Goal: Navigation & Orientation: Find specific page/section

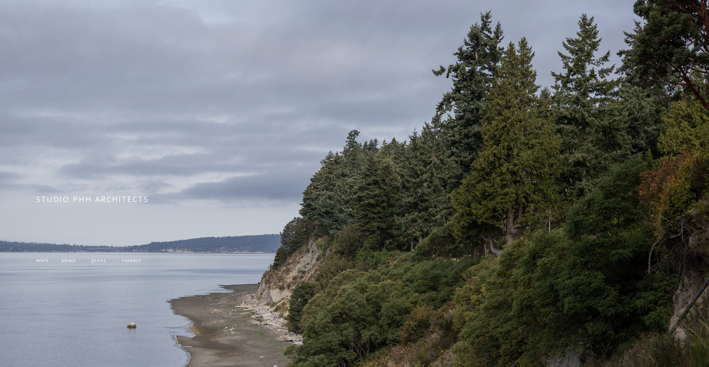
click at [43, 259] on span "work" at bounding box center [42, 259] width 12 height 7
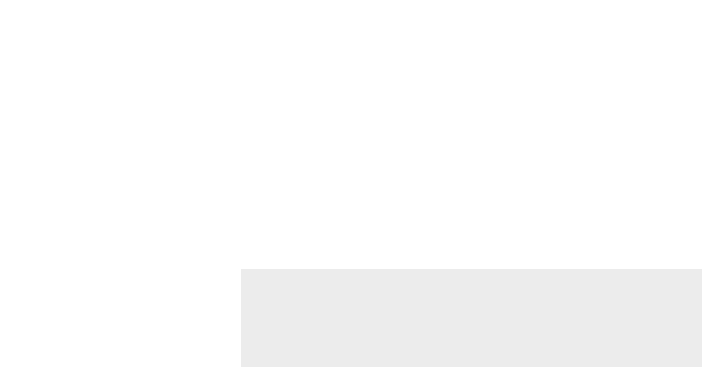
scroll to position [1299, 0]
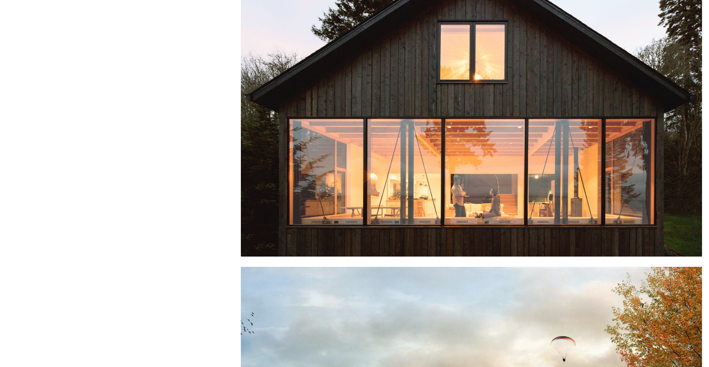
click at [395, 158] on div at bounding box center [471, 97] width 461 height 317
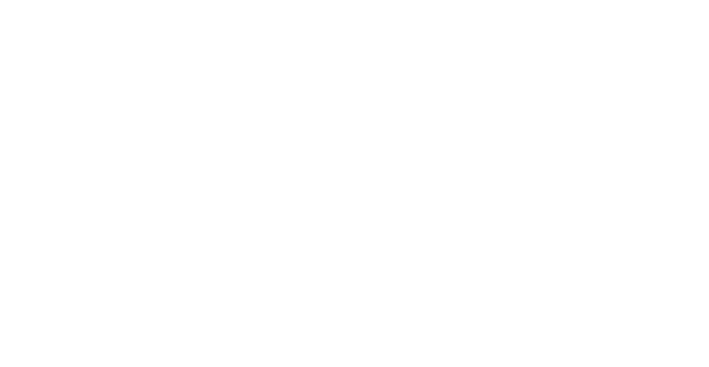
scroll to position [4016, 0]
